Goal: Task Accomplishment & Management: Manage account settings

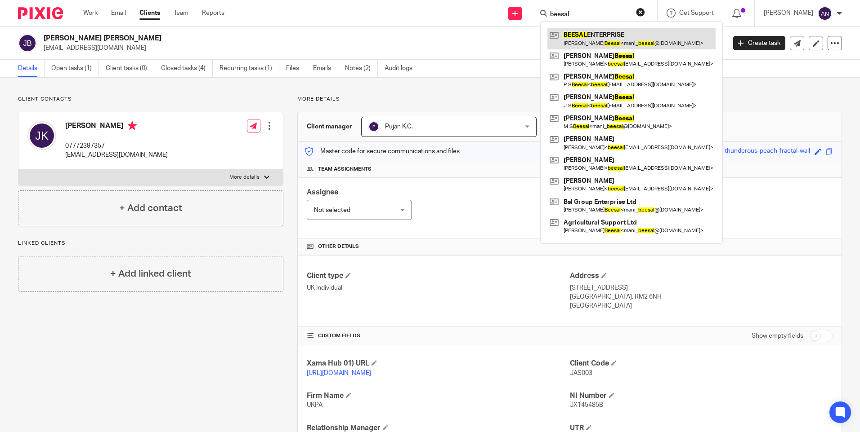
type input "beesal"
click at [589, 37] on link at bounding box center [631, 38] width 168 height 21
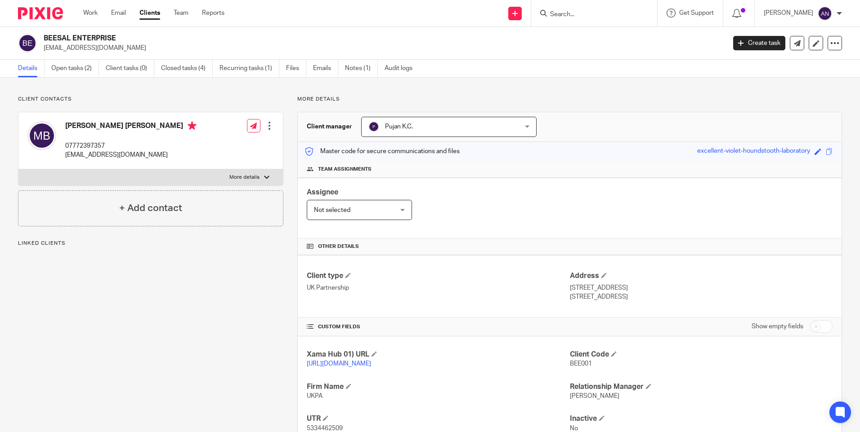
click at [82, 71] on link "Open tasks (2)" at bounding box center [75, 69] width 48 height 18
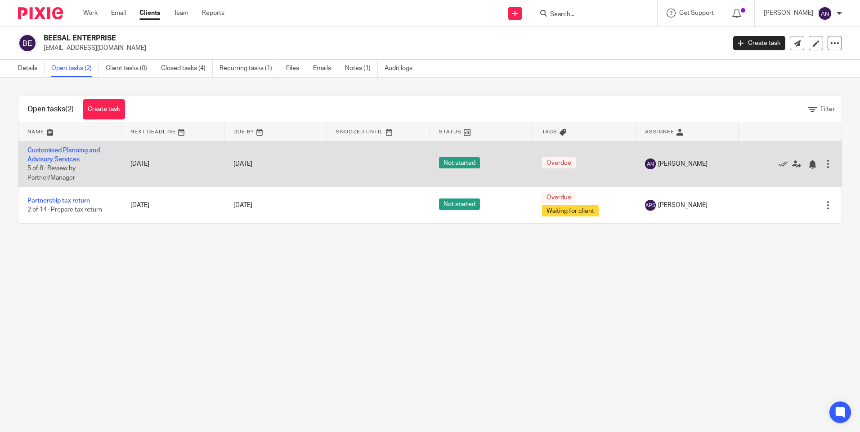
click at [51, 149] on link "Customised Planning and Advisory Services" at bounding box center [63, 154] width 72 height 15
click at [57, 148] on link "Customised Planning and Advisory Services" at bounding box center [63, 154] width 72 height 15
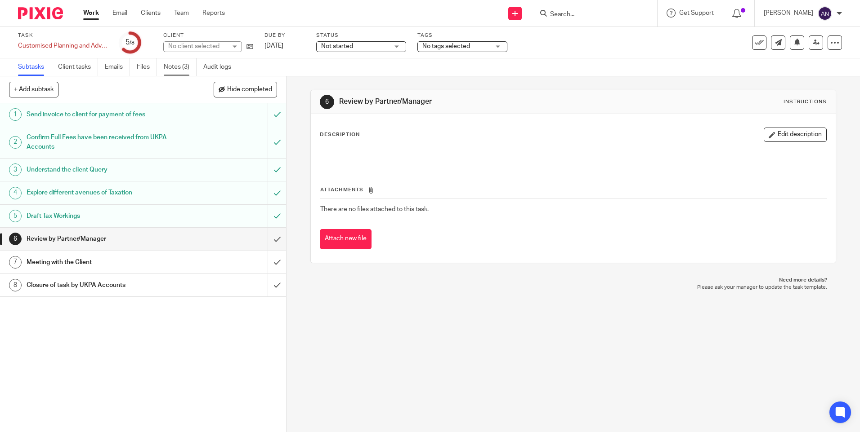
click at [177, 63] on link "Notes (3)" at bounding box center [180, 67] width 33 height 18
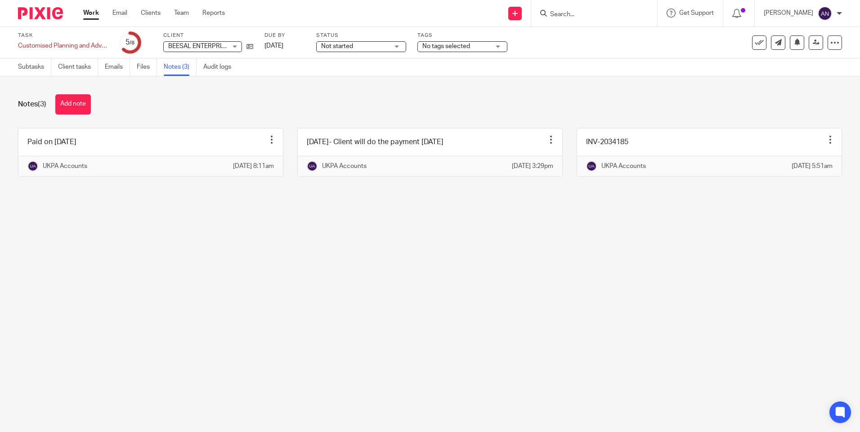
click at [188, 94] on div "Notes (3) Add note" at bounding box center [430, 104] width 824 height 20
click at [565, 13] on input "Search" at bounding box center [589, 15] width 81 height 8
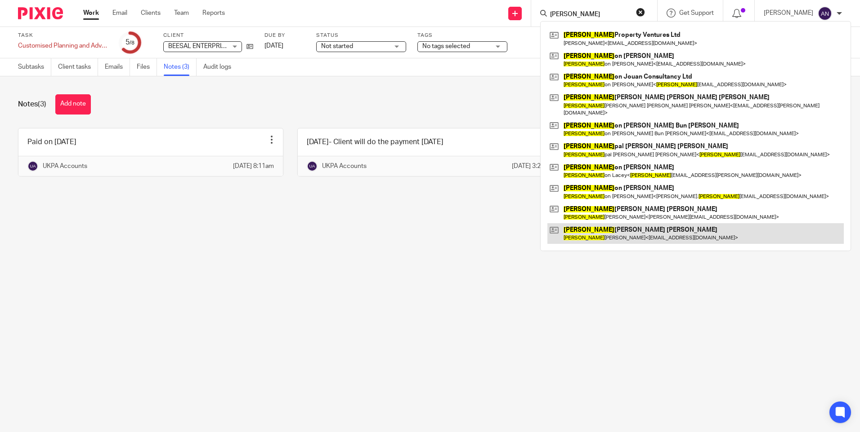
type input "jas"
click at [632, 223] on link at bounding box center [695, 233] width 296 height 21
